Goal: Task Accomplishment & Management: Use online tool/utility

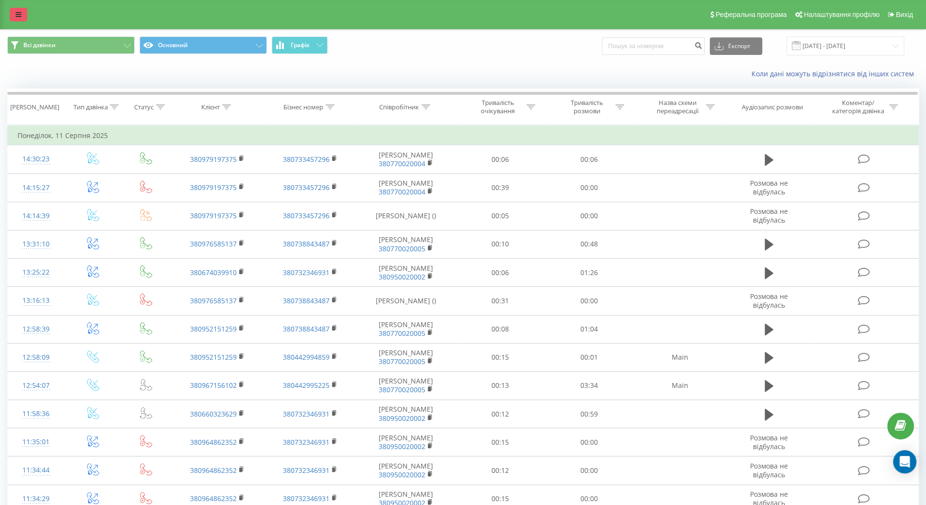
click at [12, 18] on link at bounding box center [19, 15] width 18 height 14
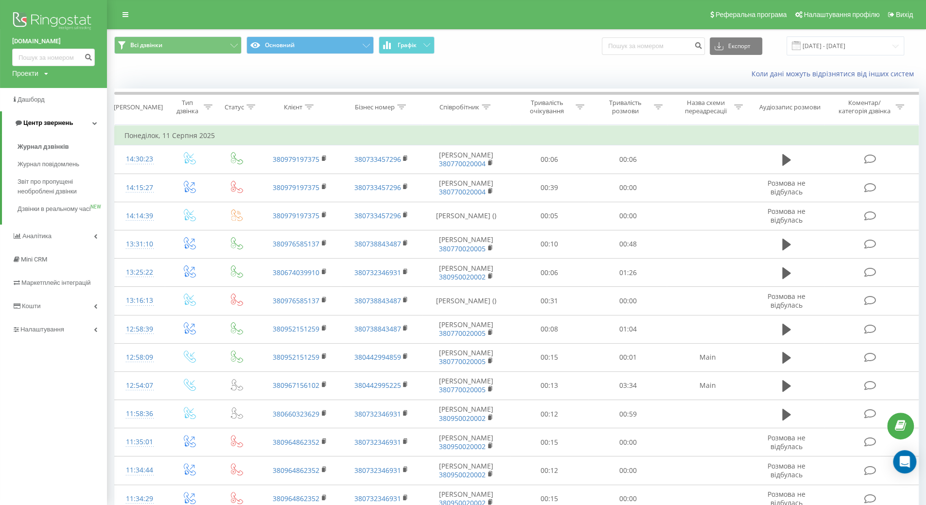
click at [77, 127] on link "Центр звернень" at bounding box center [54, 122] width 105 height 23
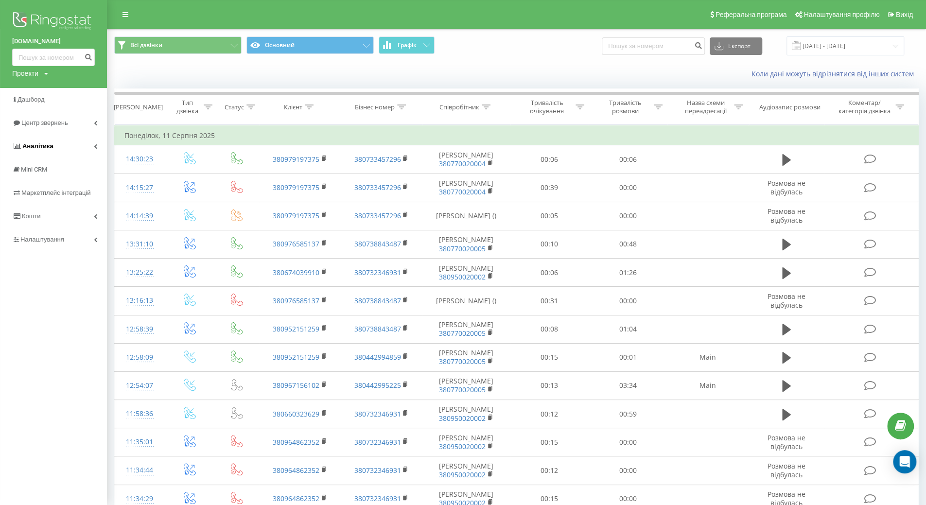
click at [70, 147] on link "Аналiтика" at bounding box center [53, 146] width 107 height 23
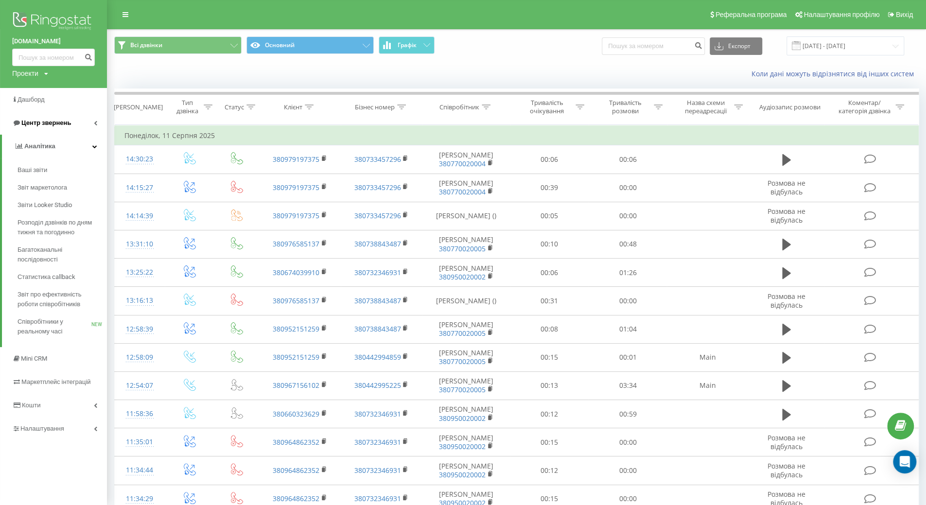
click at [74, 125] on link "Центр звернень" at bounding box center [53, 122] width 107 height 23
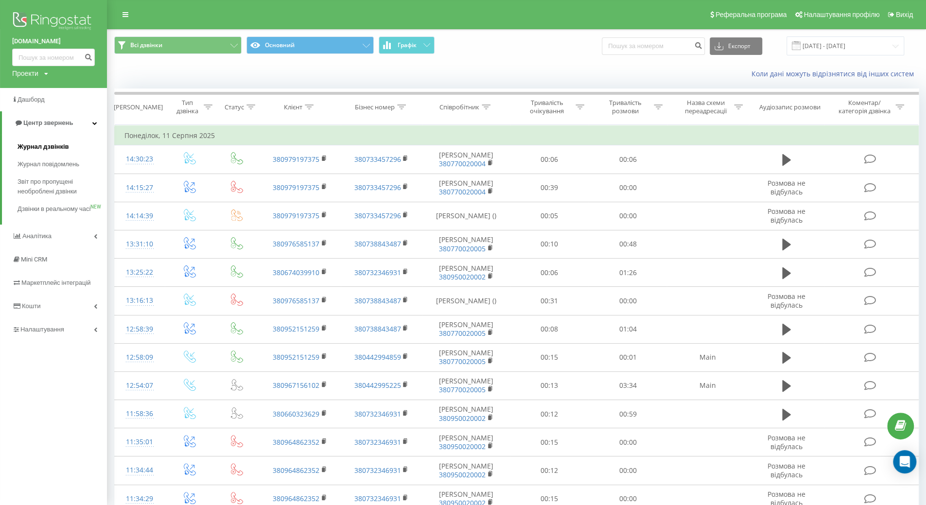
click at [58, 146] on span "Журнал дзвінків" at bounding box center [44, 147] width 52 height 10
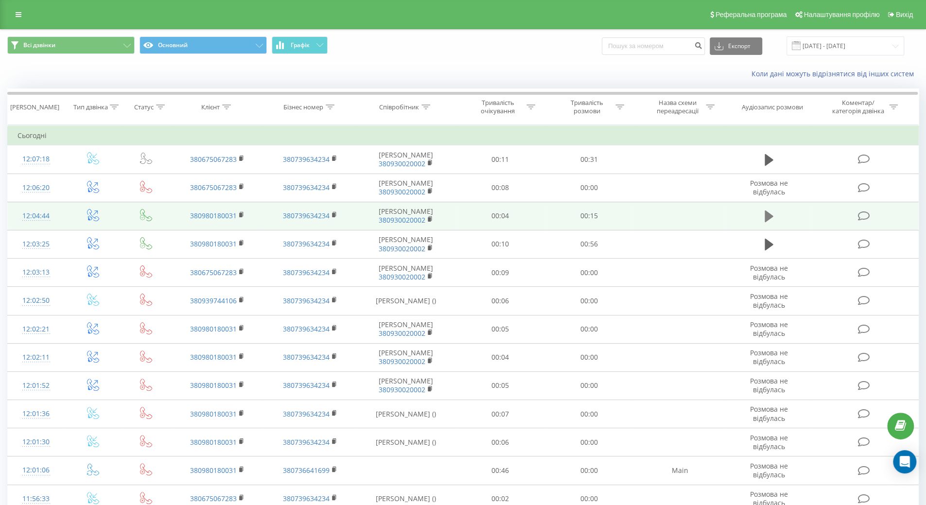
click at [766, 219] on icon at bounding box center [769, 217] width 9 height 12
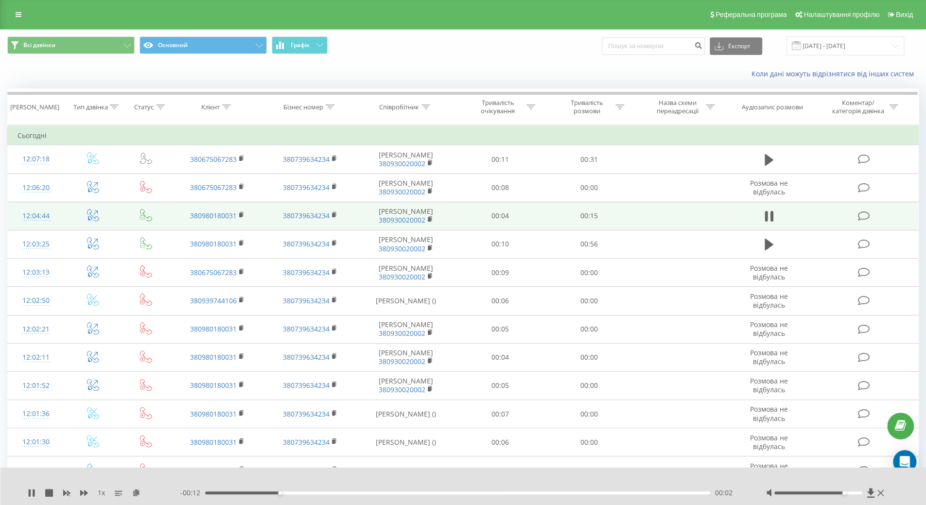
drag, startPoint x: 820, startPoint y: 492, endPoint x: 888, endPoint y: 496, distance: 67.7
click at [888, 496] on div "1 x - 00:12 00:02 00:02" at bounding box center [463, 486] width 926 height 37
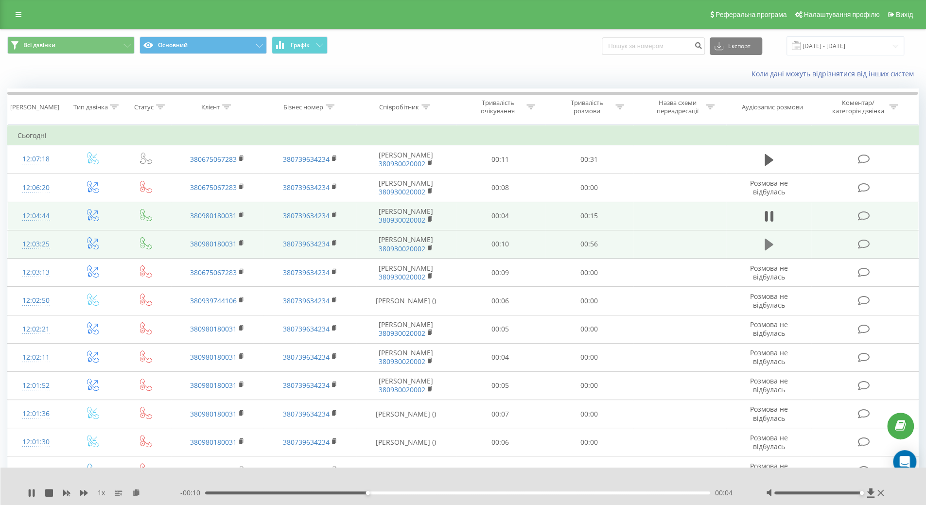
click at [767, 247] on icon at bounding box center [769, 245] width 9 height 12
click at [31, 494] on icon at bounding box center [32, 493] width 8 height 8
click at [31, 494] on icon at bounding box center [32, 493] width 6 height 8
